Goal: Information Seeking & Learning: Learn about a topic

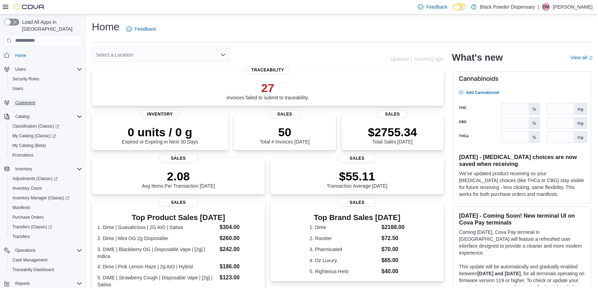
click at [21, 100] on span "Customers" at bounding box center [25, 103] width 20 height 6
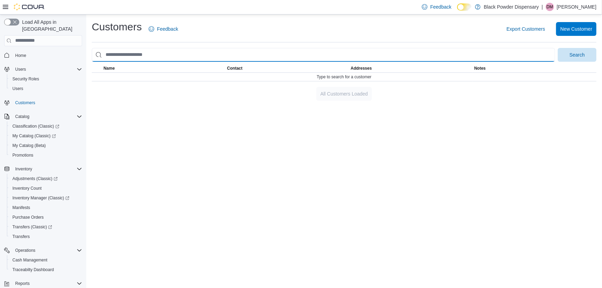
click at [227, 59] on input "search" at bounding box center [323, 55] width 463 height 14
type input "*****"
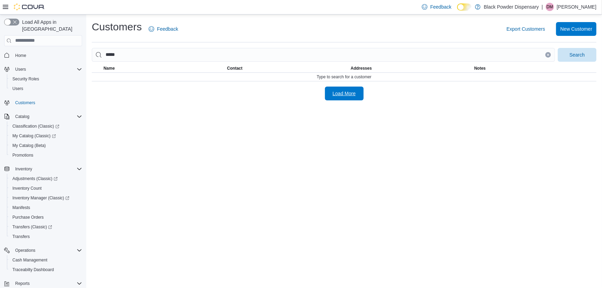
click at [347, 96] on span "Load More" at bounding box center [344, 93] width 23 height 7
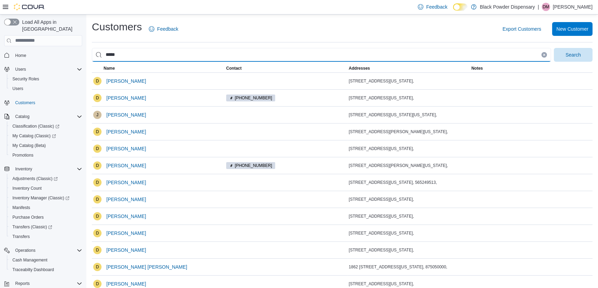
click at [127, 52] on input "*****" at bounding box center [321, 55] width 459 height 14
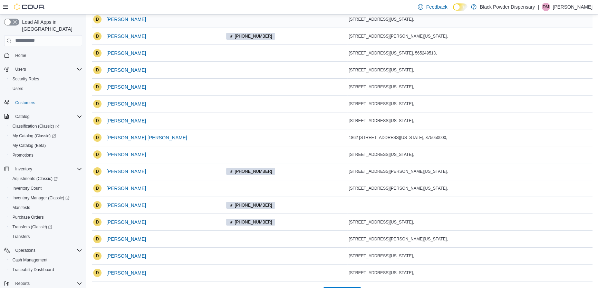
scroll to position [146, 0]
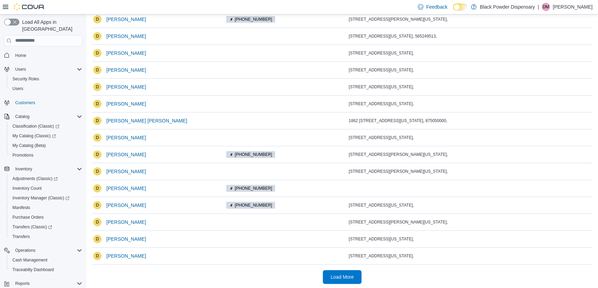
click at [331, 268] on div at bounding box center [342, 268] width 500 height 6
click at [345, 281] on span "Load More" at bounding box center [342, 277] width 30 height 14
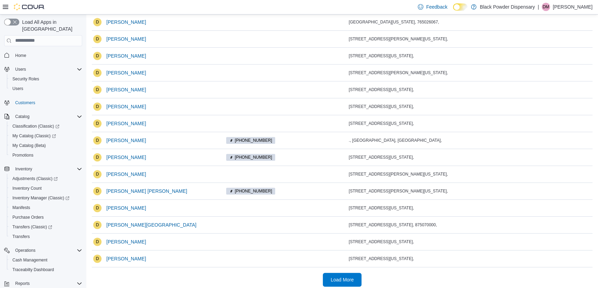
scroll to position [484, 0]
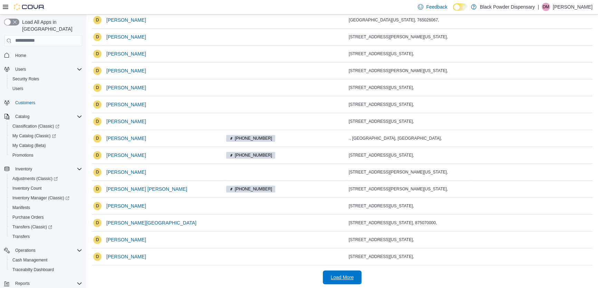
click at [345, 274] on span "Load More" at bounding box center [342, 277] width 23 height 7
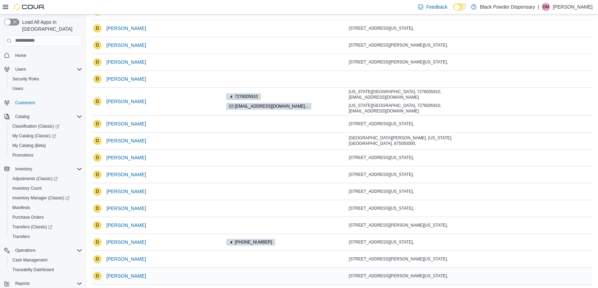
scroll to position [832, 0]
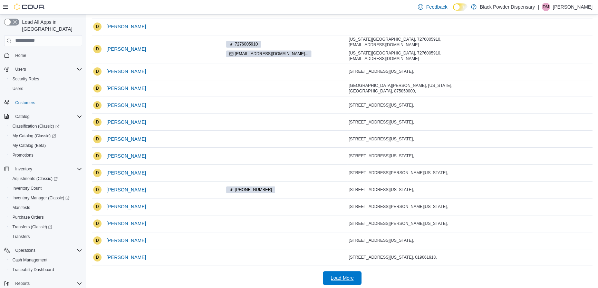
click at [350, 275] on span "Load More" at bounding box center [342, 278] width 23 height 7
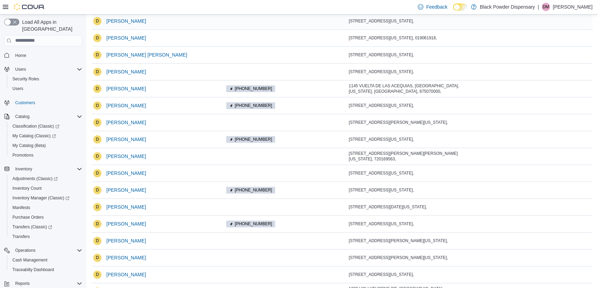
scroll to position [1052, 0]
click at [134, 136] on span "David Staszewski" at bounding box center [126, 139] width 40 height 7
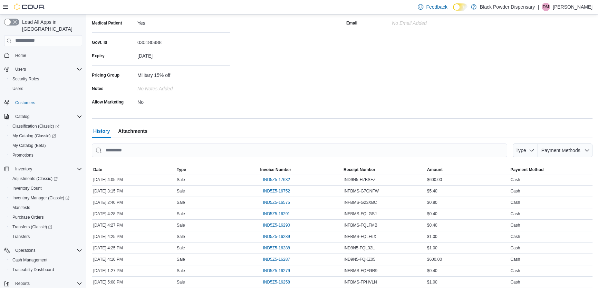
scroll to position [111, 0]
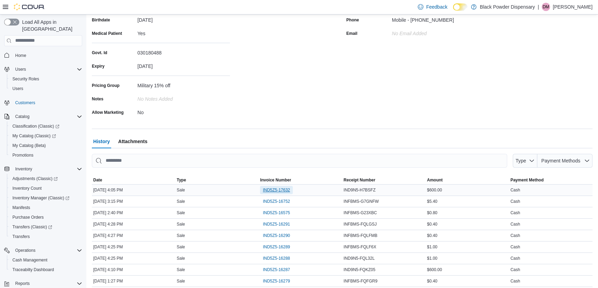
click at [269, 190] on span "IND5Z5-17632" at bounding box center [276, 190] width 27 height 6
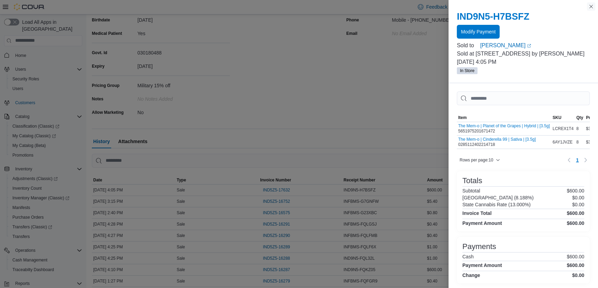
click at [593, 7] on button "Close this dialog" at bounding box center [591, 6] width 8 height 8
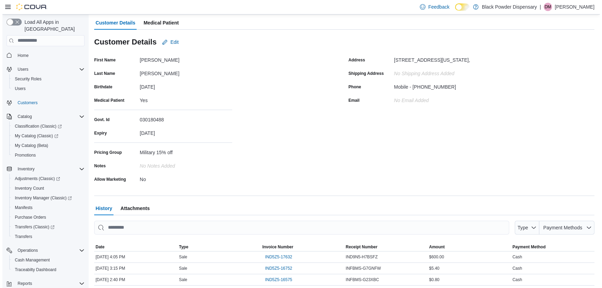
scroll to position [0, 0]
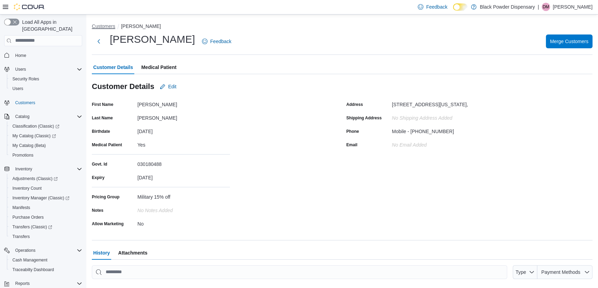
click at [100, 26] on button "Customers" at bounding box center [103, 26] width 23 height 6
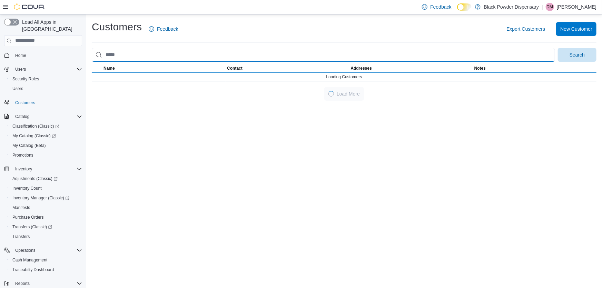
click at [134, 56] on input "search" at bounding box center [323, 55] width 463 height 14
click at [134, 57] on input "search" at bounding box center [323, 55] width 463 height 14
drag, startPoint x: 120, startPoint y: 53, endPoint x: 83, endPoint y: 55, distance: 37.3
click at [83, 55] on div "Load All Apps in New Hub Home Users Security Roles Users Customers Catalog Clas…" at bounding box center [301, 151] width 602 height 274
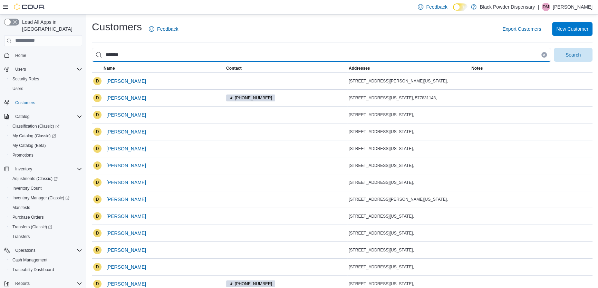
type input "*******"
click at [553, 48] on button "Search" at bounding box center [572, 55] width 39 height 14
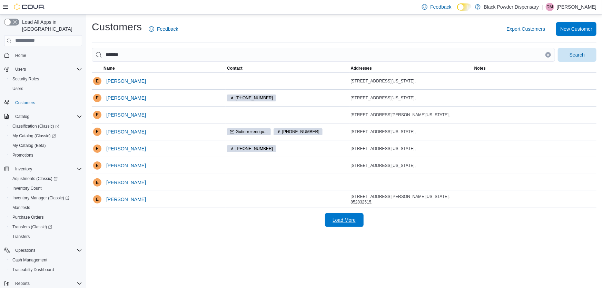
click at [346, 222] on span "Load More" at bounding box center [344, 220] width 23 height 7
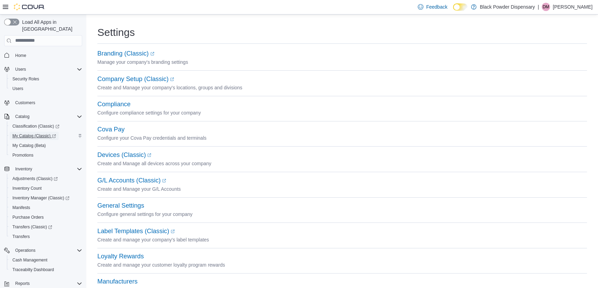
click at [28, 132] on span "My Catalog (Classic)" at bounding box center [33, 136] width 43 height 8
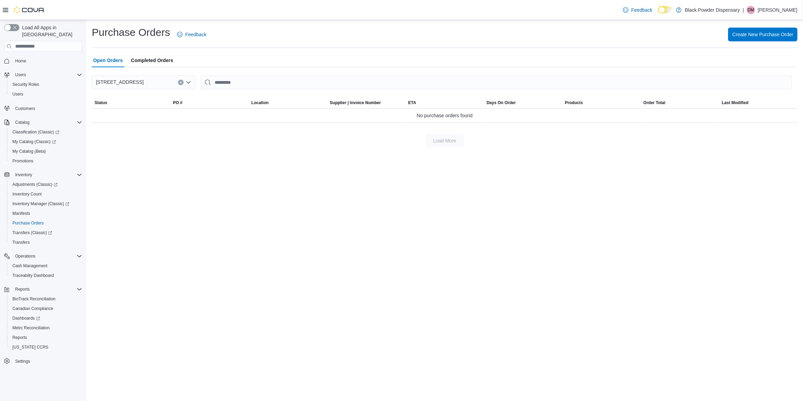
click at [151, 61] on span "Completed Orders" at bounding box center [152, 60] width 42 height 14
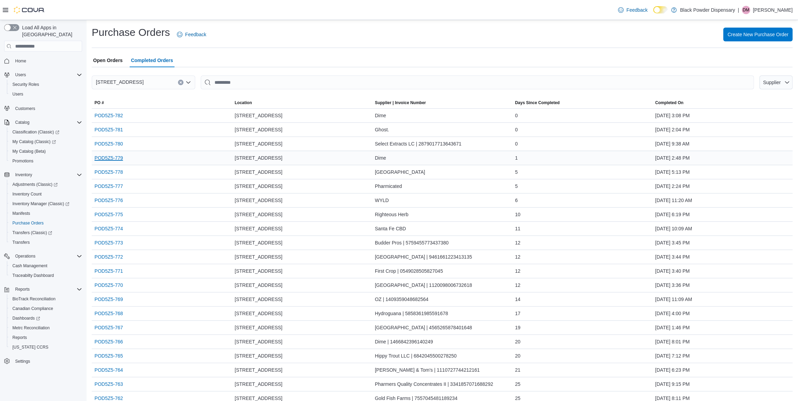
click at [105, 156] on link "POD5Z5-779" at bounding box center [109, 158] width 28 height 8
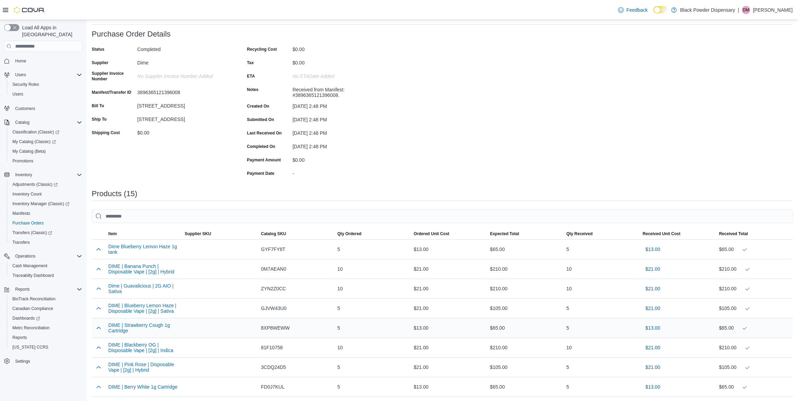
scroll to position [17, 0]
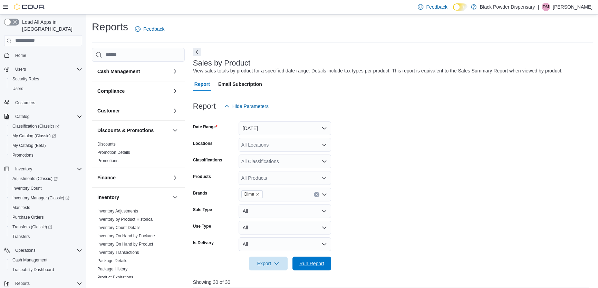
drag, startPoint x: 318, startPoint y: 262, endPoint x: 387, endPoint y: 146, distance: 134.3
click at [318, 262] on span "Run Report" at bounding box center [311, 263] width 25 height 7
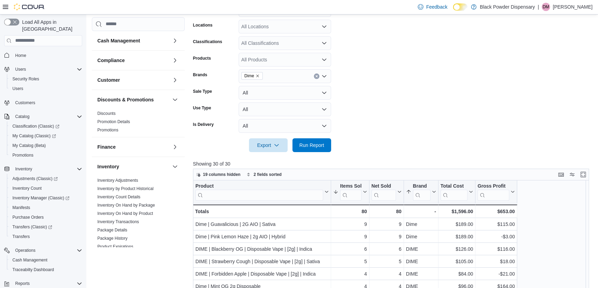
scroll to position [125, 0]
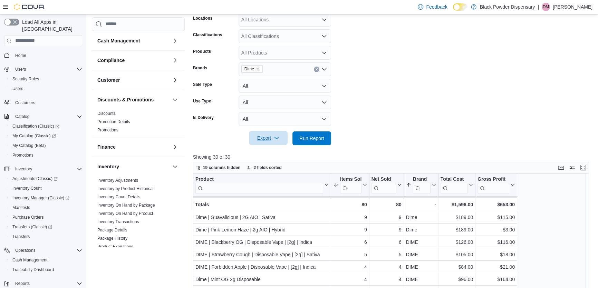
click at [260, 144] on span "Export" at bounding box center [268, 138] width 30 height 14
click at [260, 150] on span "Export to Excel" at bounding box center [269, 152] width 31 height 6
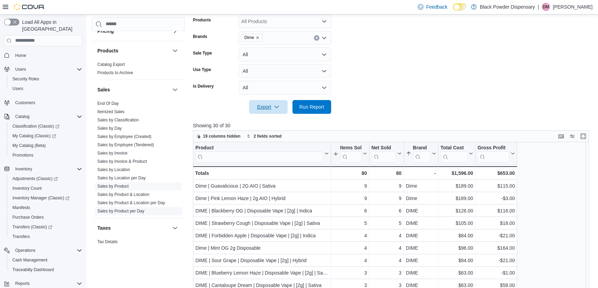
scroll to position [344, 0]
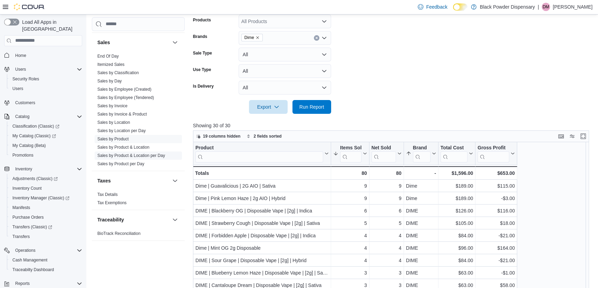
click at [130, 157] on link "Sales by Product & Location per Day" at bounding box center [131, 155] width 68 height 5
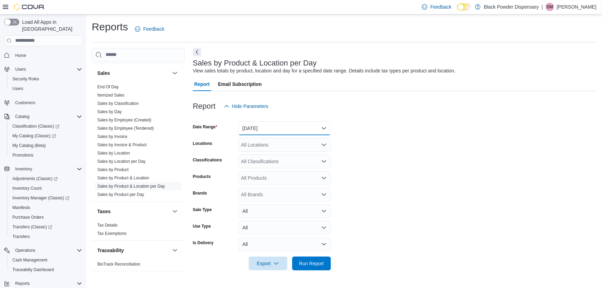
click at [269, 130] on button "Yesterday" at bounding box center [284, 128] width 92 height 14
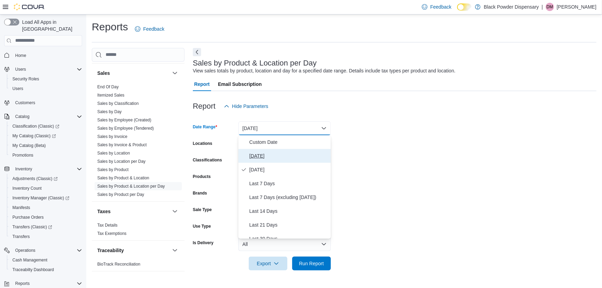
click at [258, 158] on span "Today" at bounding box center [288, 156] width 79 height 8
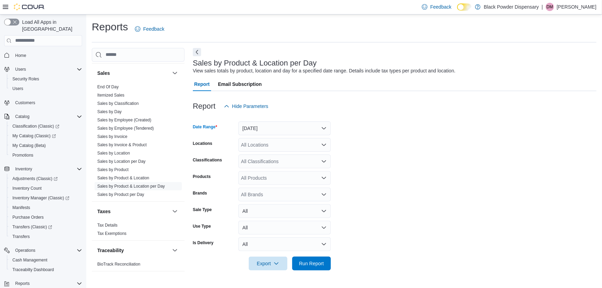
click at [260, 198] on div "All Brands" at bounding box center [284, 195] width 92 height 14
type input "****"
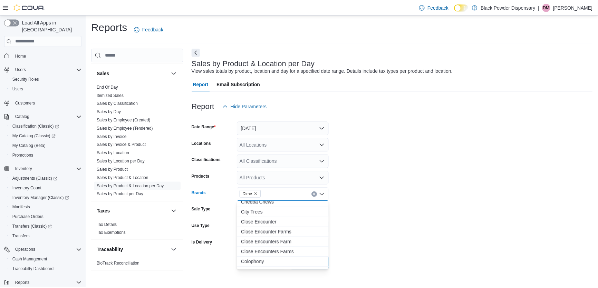
scroll to position [188, 0]
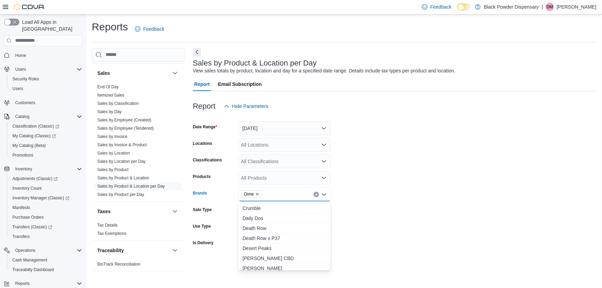
click at [381, 201] on form "Date Range Today Locations All Locations Classifications All Classifications Pr…" at bounding box center [395, 191] width 404 height 157
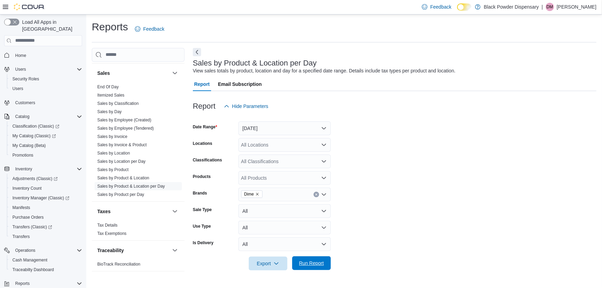
click at [310, 267] on span "Run Report" at bounding box center [311, 263] width 30 height 14
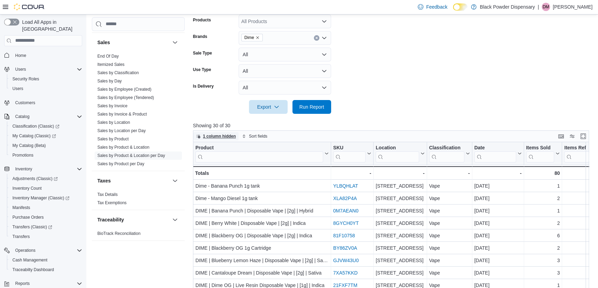
click at [224, 134] on span "1 column hidden" at bounding box center [219, 137] width 33 height 6
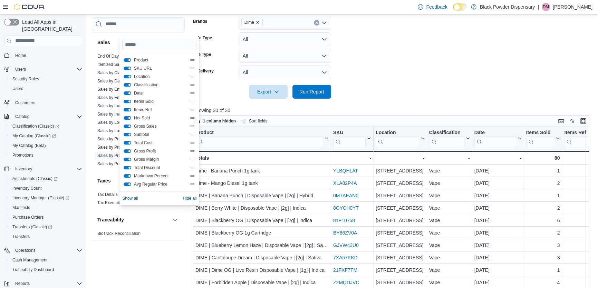
click at [354, 68] on form "Date Range Today Locations All Locations Classifications All Classifications Pr…" at bounding box center [393, 19] width 400 height 157
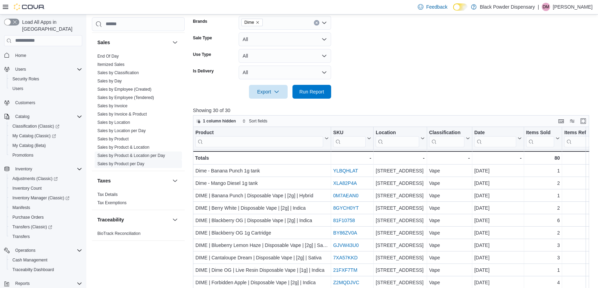
click at [135, 163] on link "Sales by Product per Day" at bounding box center [120, 163] width 47 height 5
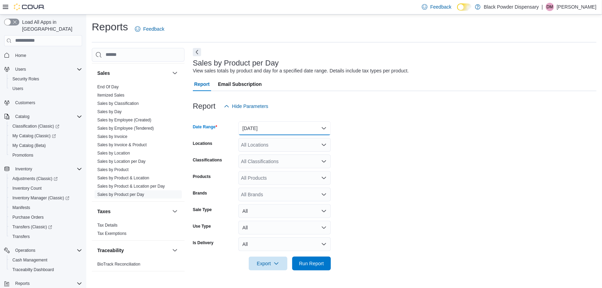
click at [286, 128] on button "Yesterday" at bounding box center [284, 128] width 92 height 14
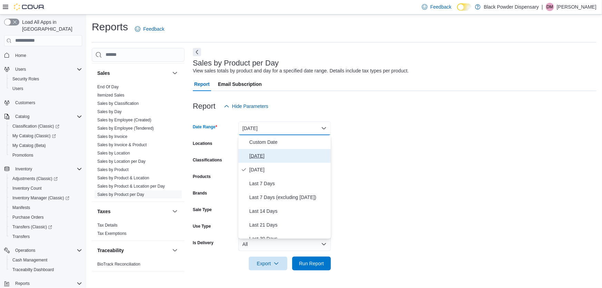
click at [265, 156] on span "Today" at bounding box center [288, 156] width 79 height 8
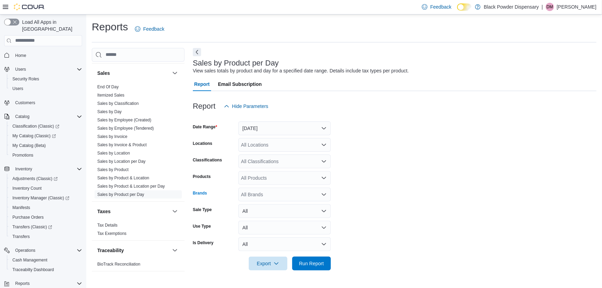
click at [273, 193] on div "All Brands" at bounding box center [284, 195] width 92 height 14
type input "**"
click at [262, 217] on span "Dime" at bounding box center [285, 216] width 84 height 7
click at [409, 231] on form "Date Range Today Locations All Locations Classifications All Classifications Pr…" at bounding box center [395, 191] width 404 height 157
click at [323, 265] on span "Run Report" at bounding box center [311, 263] width 25 height 7
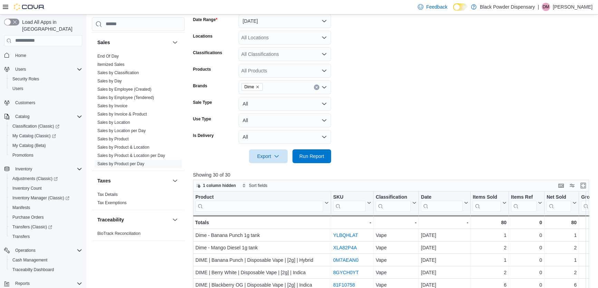
scroll to position [125, 0]
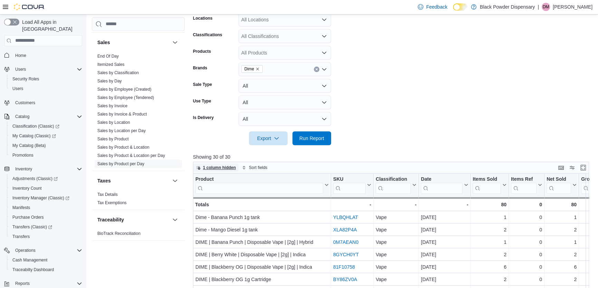
click at [232, 166] on span "1 column hidden" at bounding box center [219, 168] width 33 height 6
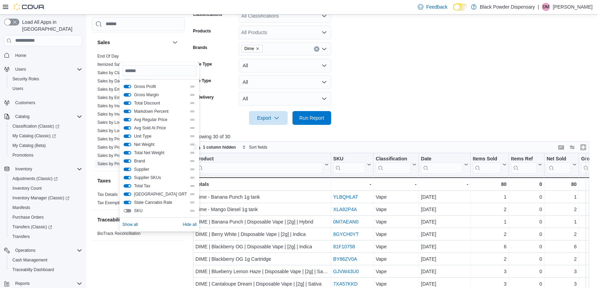
scroll to position [157, 0]
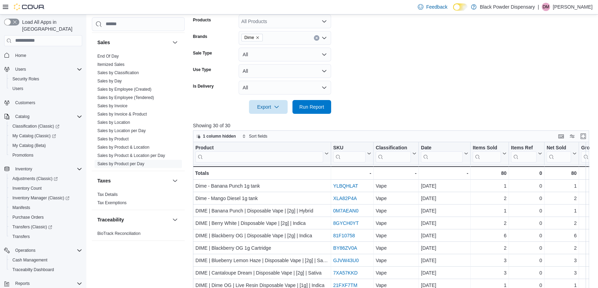
click at [411, 81] on form "Date Range Today Locations All Locations Classifications All Classifications Pr…" at bounding box center [393, 35] width 400 height 157
click at [127, 71] on link "Sales by Classification" at bounding box center [117, 72] width 41 height 5
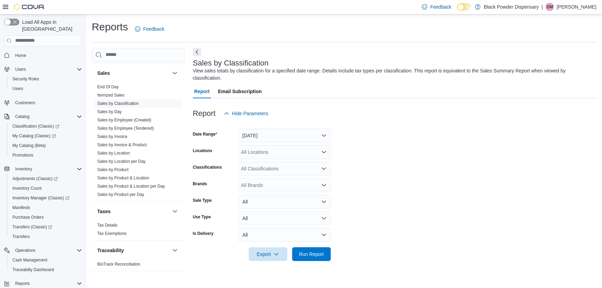
click at [269, 187] on div "All Brands" at bounding box center [284, 185] width 92 height 14
type input "**"
click at [264, 205] on span "Dime" at bounding box center [285, 207] width 84 height 7
click at [393, 204] on form "Date Range Yesterday Locations All Locations Classifications All Classification…" at bounding box center [395, 190] width 404 height 141
click at [322, 252] on span "Run Report" at bounding box center [311, 254] width 25 height 7
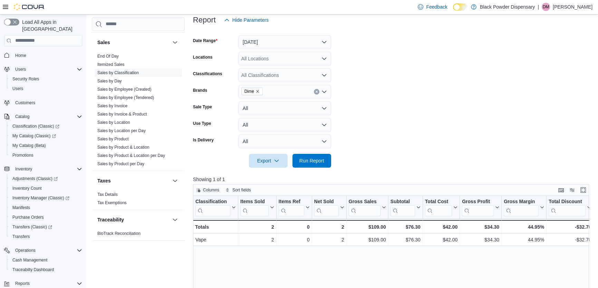
scroll to position [94, 0]
click at [274, 37] on button "Yesterday" at bounding box center [284, 42] width 92 height 14
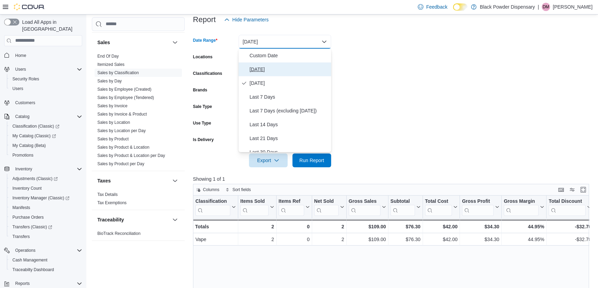
click at [265, 67] on span "Today" at bounding box center [288, 69] width 79 height 8
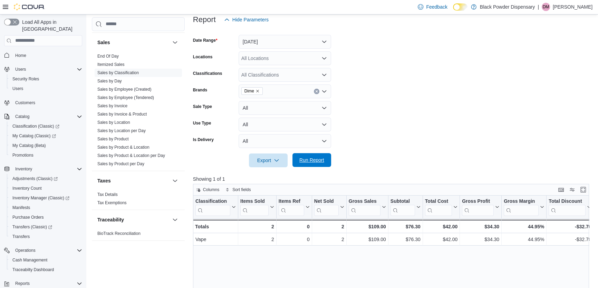
click at [311, 161] on span "Run Report" at bounding box center [311, 160] width 25 height 7
click at [208, 189] on span "Columns" at bounding box center [211, 190] width 16 height 6
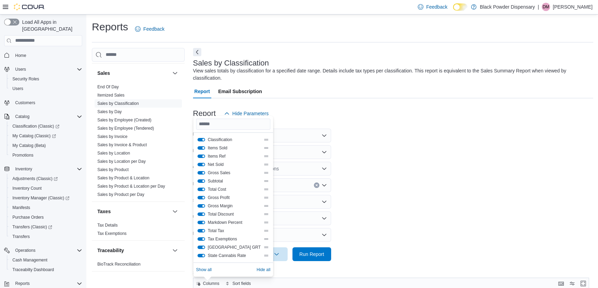
click at [468, 127] on div at bounding box center [393, 124] width 400 height 8
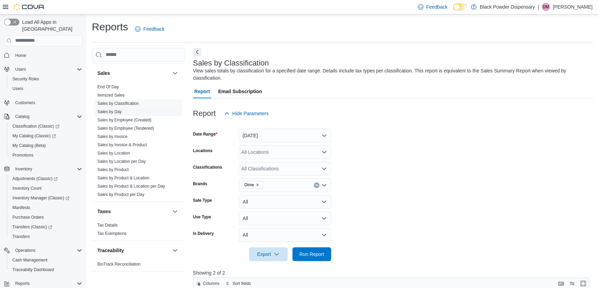
click at [122, 114] on span "Sales by Day" at bounding box center [138, 112] width 87 height 8
click at [117, 109] on link "Sales by Day" at bounding box center [109, 111] width 24 height 5
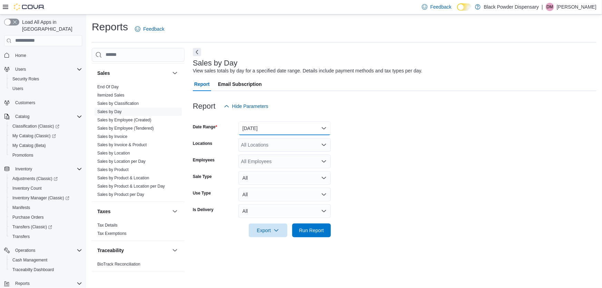
click at [295, 124] on button "Yesterday" at bounding box center [284, 128] width 92 height 14
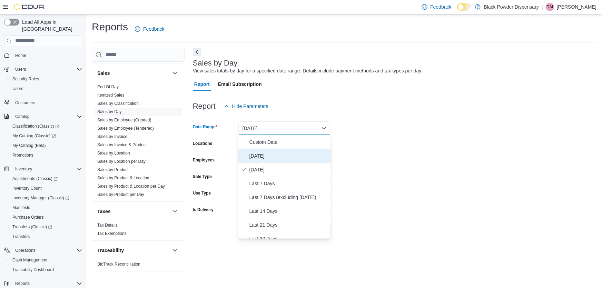
click at [266, 152] on span "Today" at bounding box center [288, 156] width 79 height 8
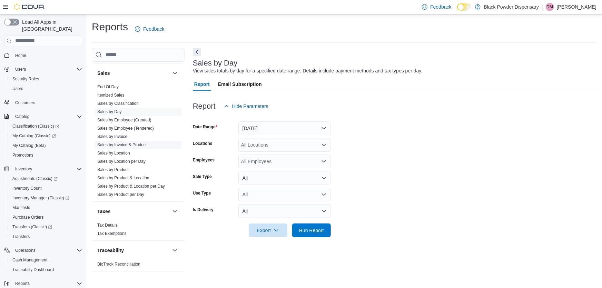
click at [114, 143] on link "Sales by Invoice & Product" at bounding box center [121, 145] width 49 height 5
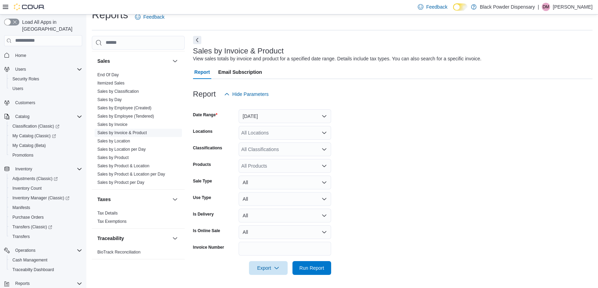
scroll to position [12, 0]
click at [302, 112] on button "Yesterday" at bounding box center [284, 116] width 92 height 14
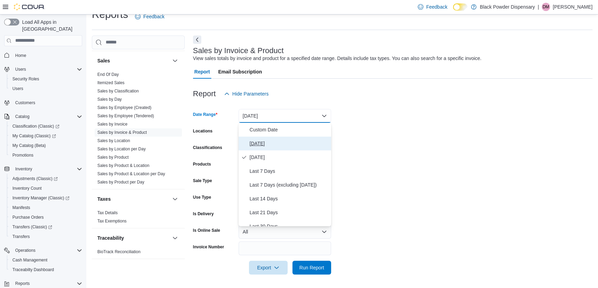
click at [261, 139] on span "Today" at bounding box center [288, 143] width 79 height 8
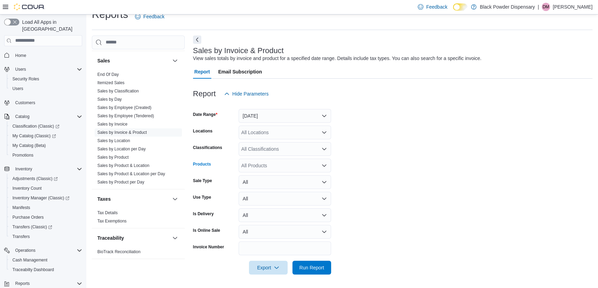
click at [259, 168] on div "All Products" at bounding box center [284, 166] width 92 height 14
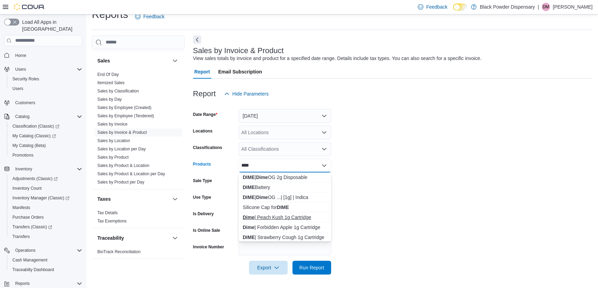
scroll to position [31, 0]
type input "****"
click at [266, 215] on div "DIME | Blackberry OG 1g Cartridge" at bounding box center [285, 216] width 84 height 7
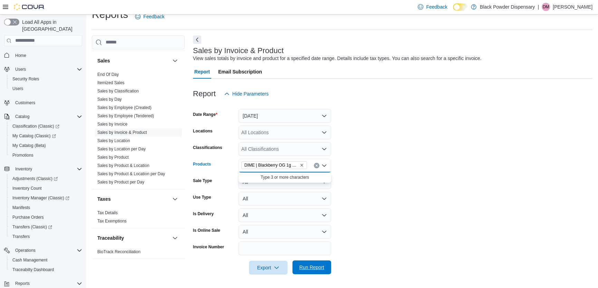
click at [317, 267] on span "Run Report" at bounding box center [311, 267] width 25 height 7
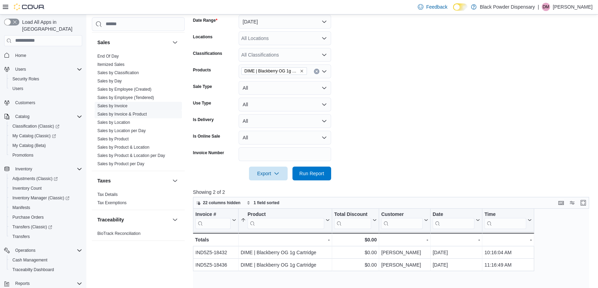
click at [125, 107] on link "Sales by Invoice" at bounding box center [112, 106] width 30 height 5
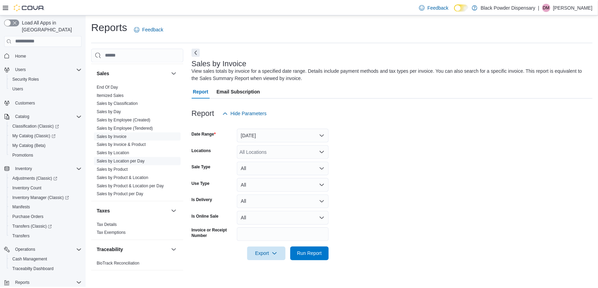
scroll to position [344, 0]
click at [121, 97] on span "Itemized Sales" at bounding box center [110, 96] width 27 height 6
click at [118, 94] on link "Itemized Sales" at bounding box center [110, 95] width 27 height 5
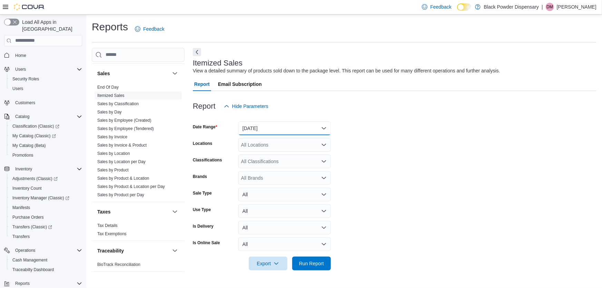
click at [288, 130] on button "Yesterday" at bounding box center [284, 128] width 92 height 14
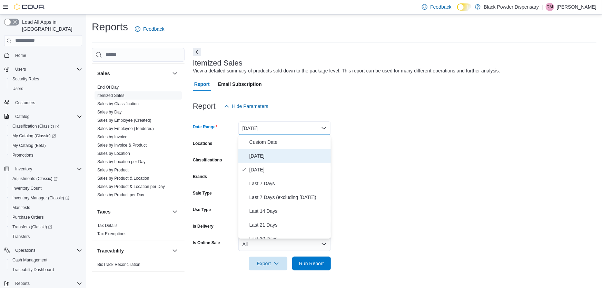
click at [268, 155] on span "Today" at bounding box center [288, 156] width 79 height 8
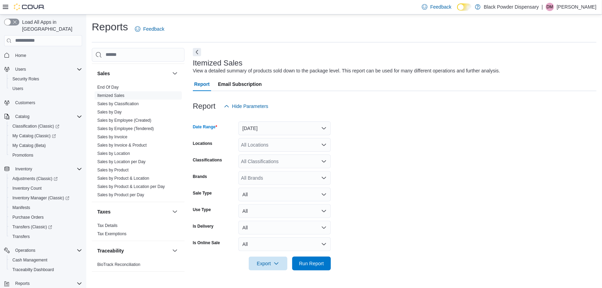
click at [264, 179] on div "All Brands" at bounding box center [284, 178] width 92 height 14
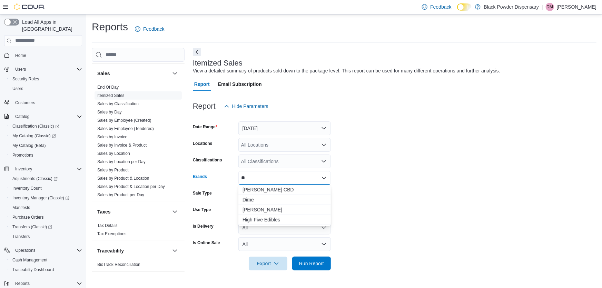
type input "**"
click at [257, 200] on span "Dime" at bounding box center [285, 199] width 84 height 7
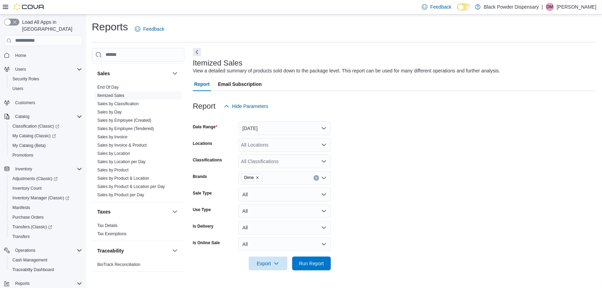
click at [425, 232] on form "Date Range Today Locations All Locations Classifications All Classifications Br…" at bounding box center [395, 191] width 404 height 157
click at [323, 263] on span "Run Report" at bounding box center [311, 263] width 25 height 7
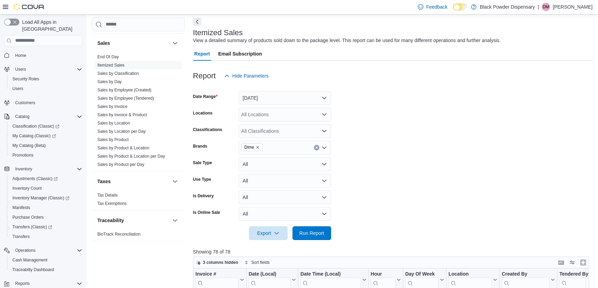
scroll to position [94, 0]
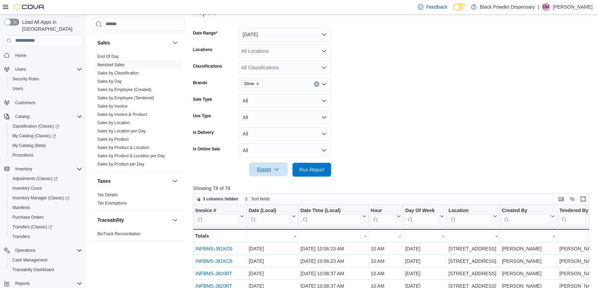
click at [259, 170] on span "Export" at bounding box center [268, 170] width 30 height 14
click at [273, 186] on span "Export to Excel" at bounding box center [269, 184] width 31 height 6
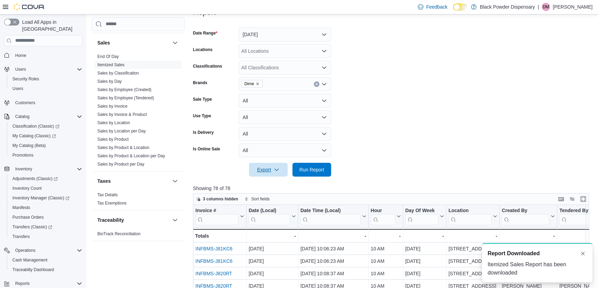
scroll to position [0, 0]
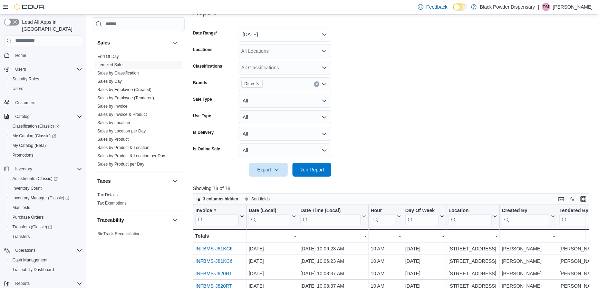
click at [265, 33] on button "Today" at bounding box center [284, 35] width 92 height 14
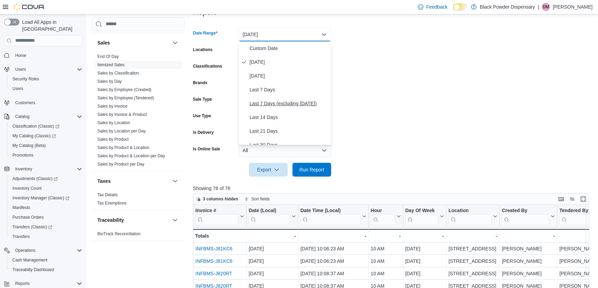
scroll to position [62, 0]
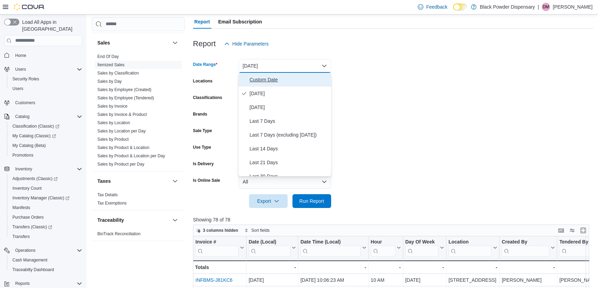
click at [257, 77] on span "Custom Date" at bounding box center [288, 80] width 79 height 8
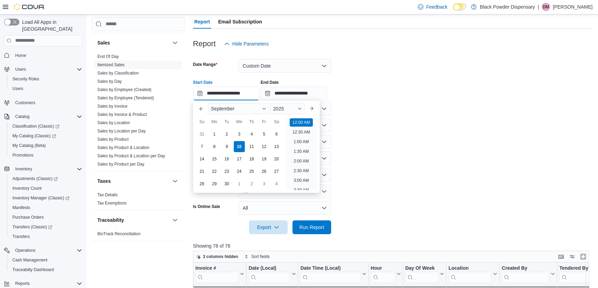
click at [248, 91] on input "**********" at bounding box center [226, 94] width 66 height 14
click at [298, 90] on input "**********" at bounding box center [294, 94] width 66 height 14
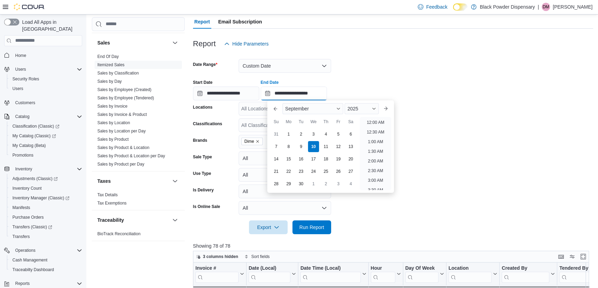
scroll to position [392, 0]
click at [289, 109] on span "September" at bounding box center [296, 109] width 23 height 6
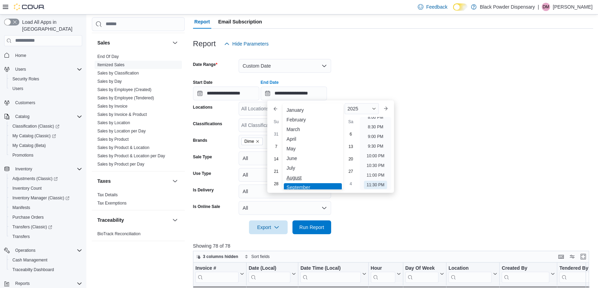
click at [293, 176] on div "August" at bounding box center [313, 178] width 58 height 8
type input "**********"
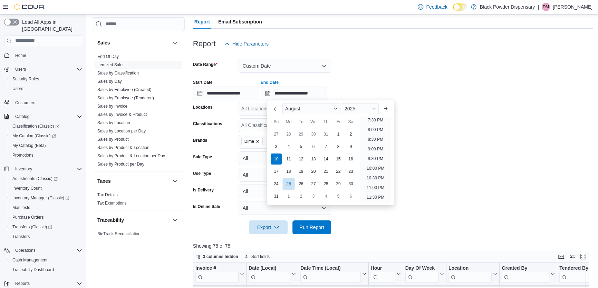
click at [290, 184] on div "25" at bounding box center [288, 184] width 12 height 12
type input "**********"
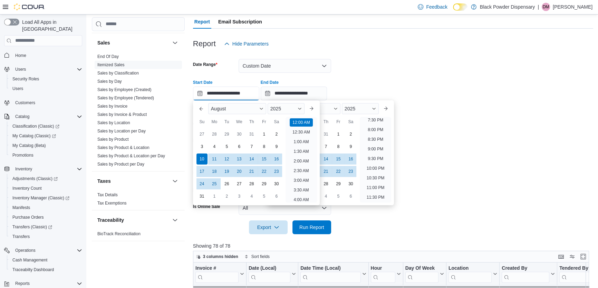
click at [226, 92] on input "**********" at bounding box center [226, 94] width 66 height 14
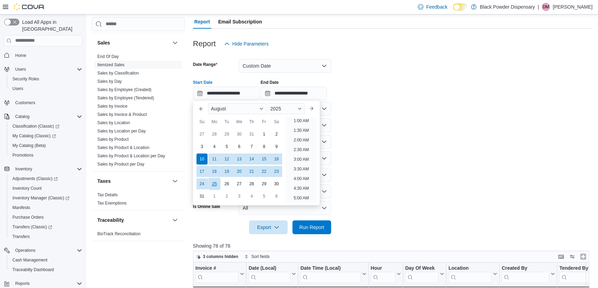
click at [216, 180] on div "25" at bounding box center [214, 184] width 12 height 12
type input "**********"
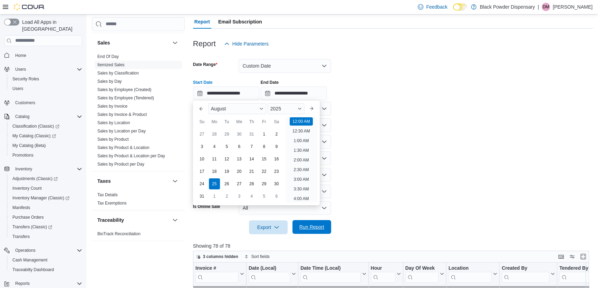
click at [306, 228] on span "Run Report" at bounding box center [311, 227] width 25 height 7
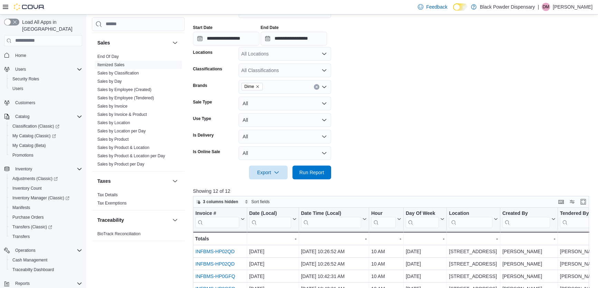
scroll to position [157, 0]
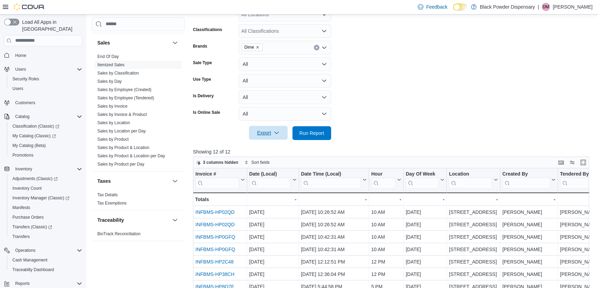
click at [278, 133] on icon "button" at bounding box center [277, 133] width 6 height 6
click at [266, 146] on span "Export to Excel" at bounding box center [269, 147] width 31 height 6
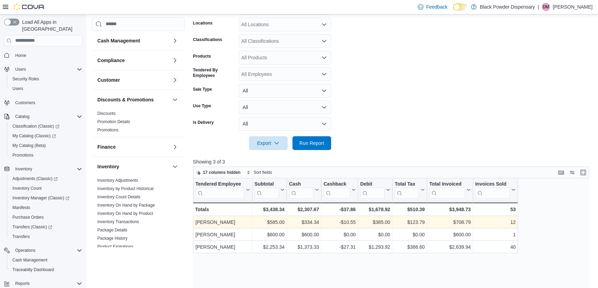
scroll to position [125, 0]
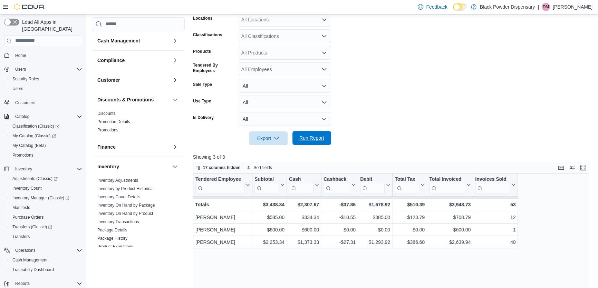
click at [312, 140] on span "Run Report" at bounding box center [311, 138] width 25 height 7
click at [305, 140] on span "Run Report" at bounding box center [311, 138] width 25 height 7
